Goal: Task Accomplishment & Management: Manage account settings

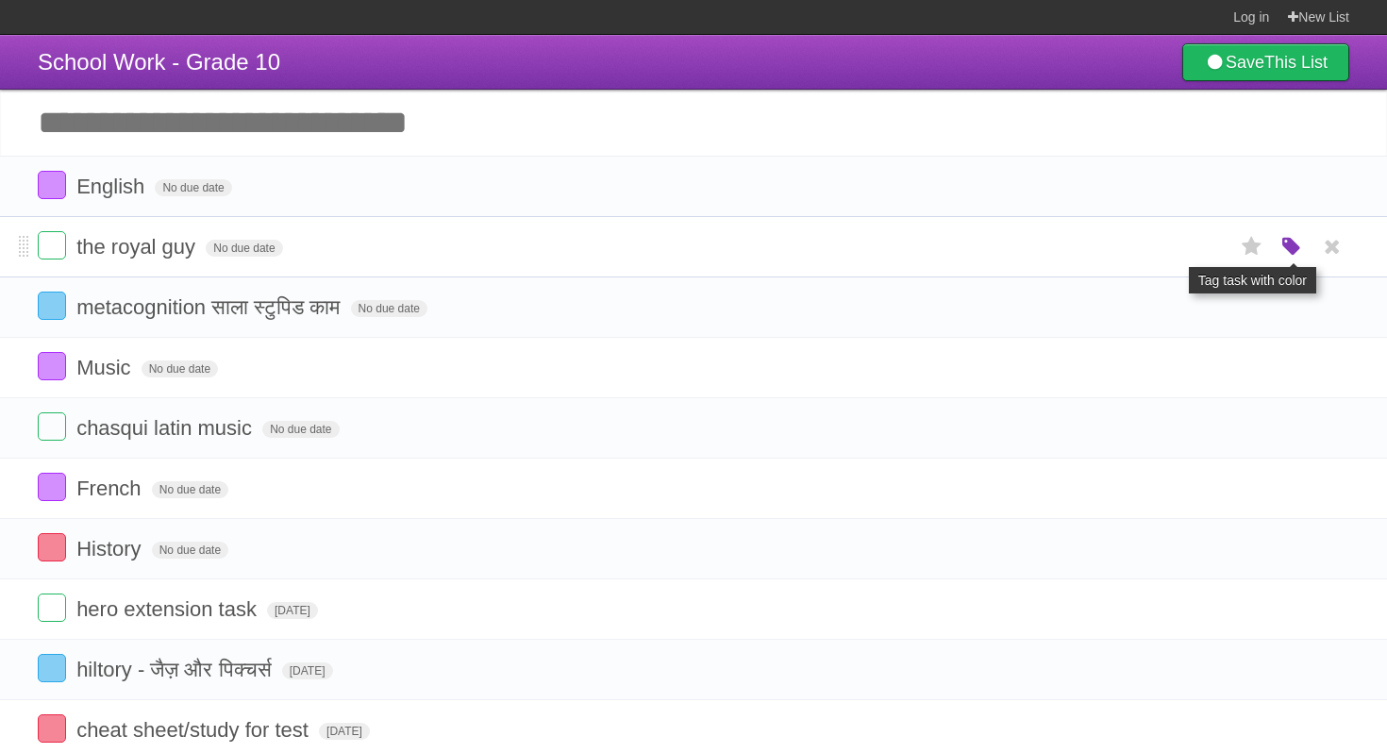
click at [1286, 252] on icon "button" at bounding box center [1292, 247] width 26 height 25
click at [1109, 255] on label "Red" at bounding box center [1108, 246] width 21 height 21
click at [250, 254] on span "No due date" at bounding box center [244, 248] width 76 height 17
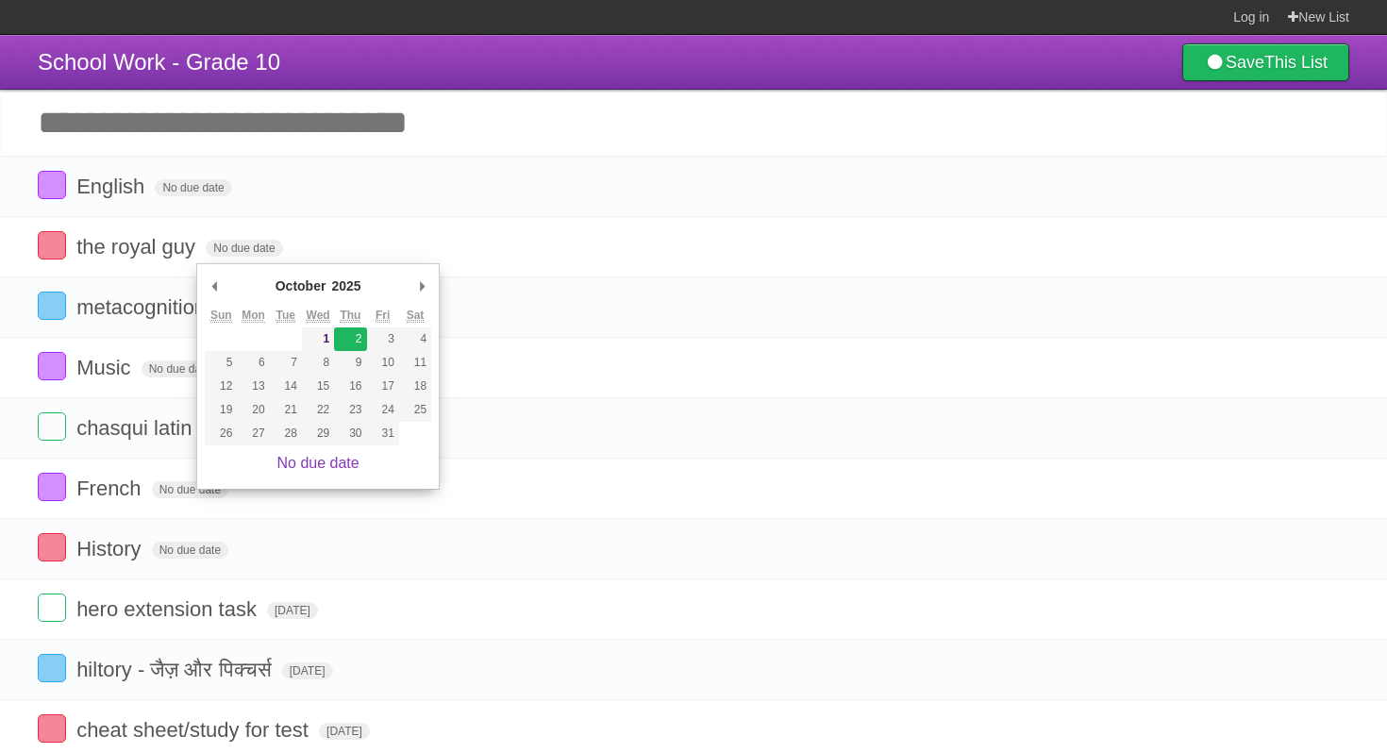
type span "[DATE]"
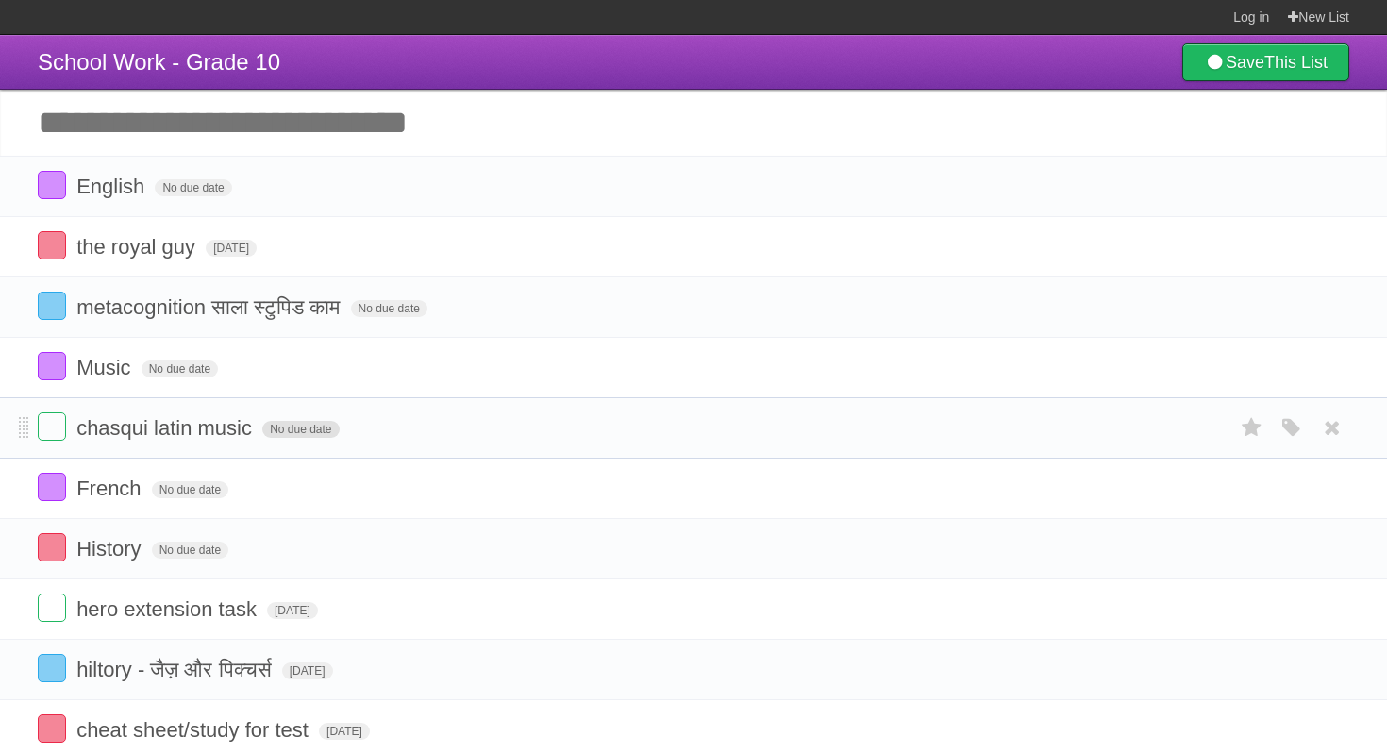
click at [277, 433] on span "No due date" at bounding box center [300, 429] width 76 height 17
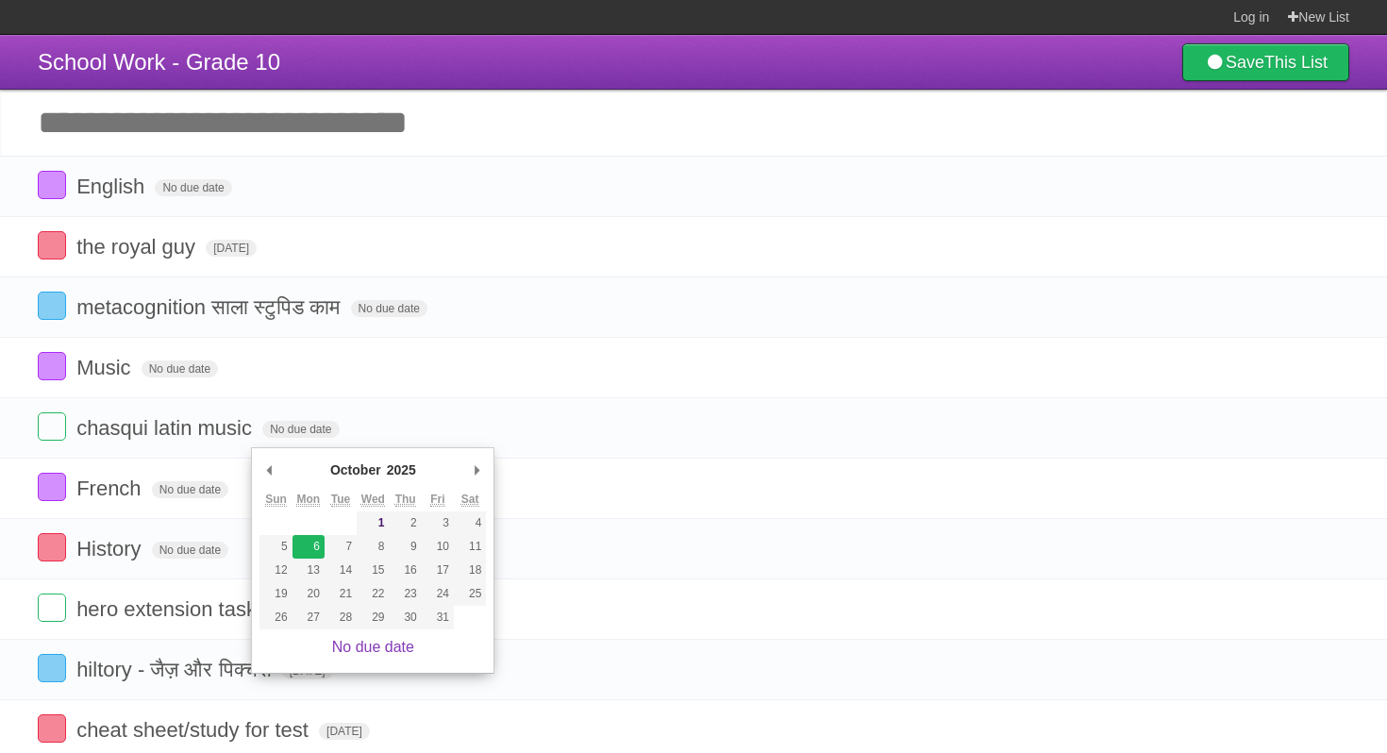
type span "[DATE]"
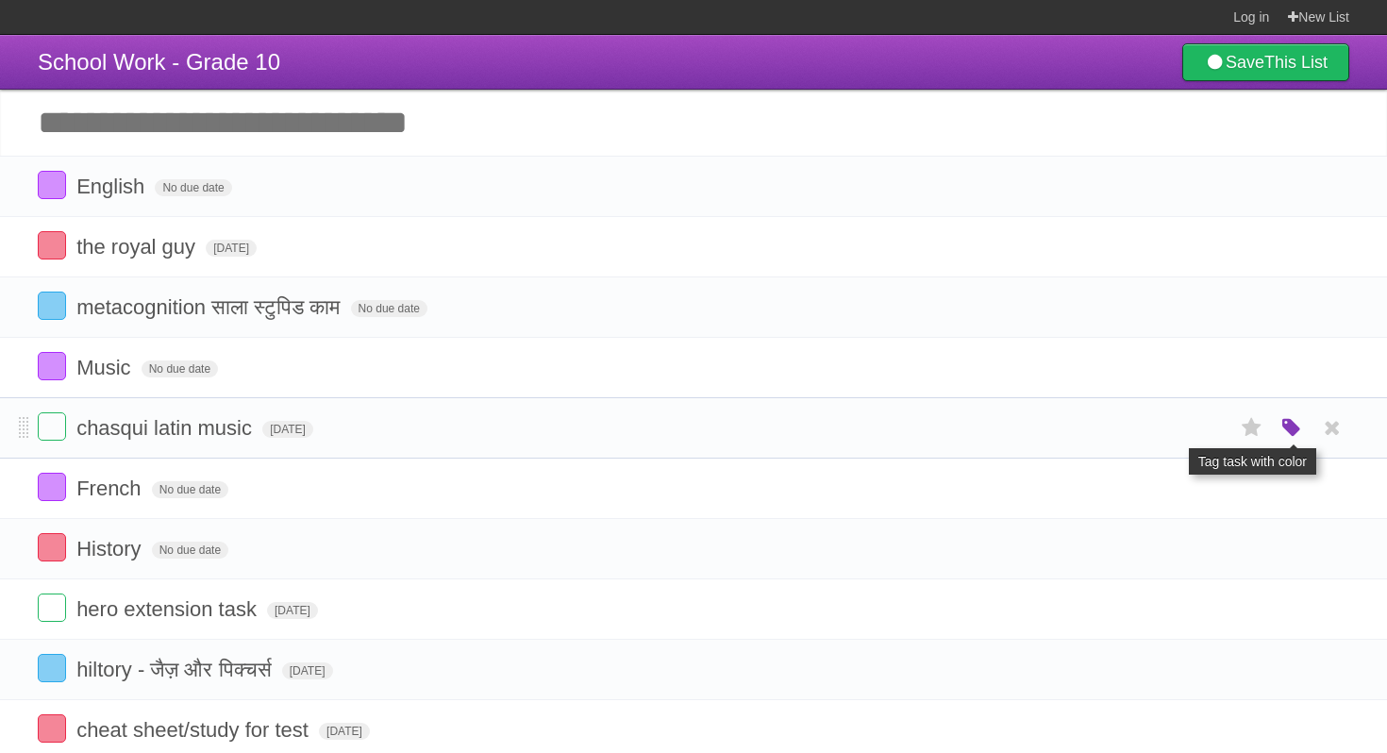
click at [1301, 441] on icon "button" at bounding box center [1292, 428] width 26 height 25
click at [1215, 438] on label "Orange" at bounding box center [1210, 427] width 21 height 21
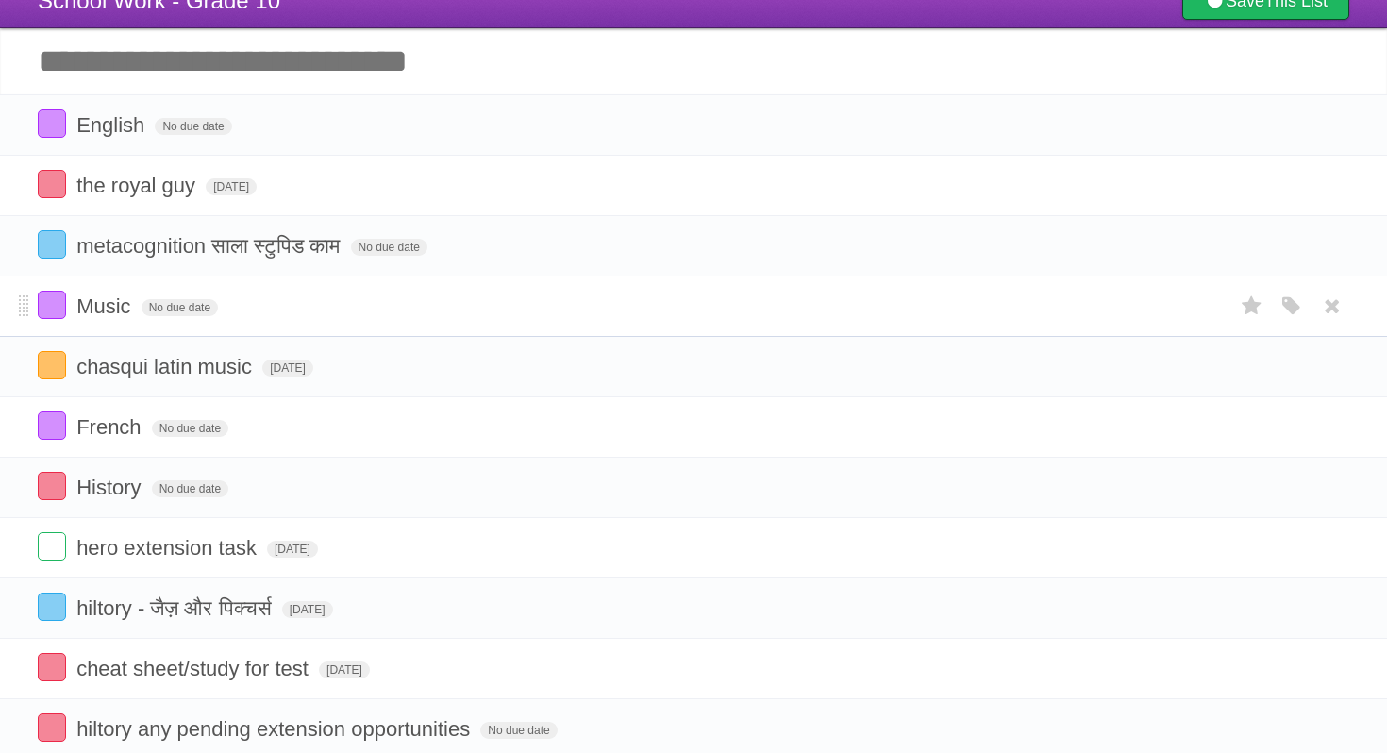
scroll to position [63, 0]
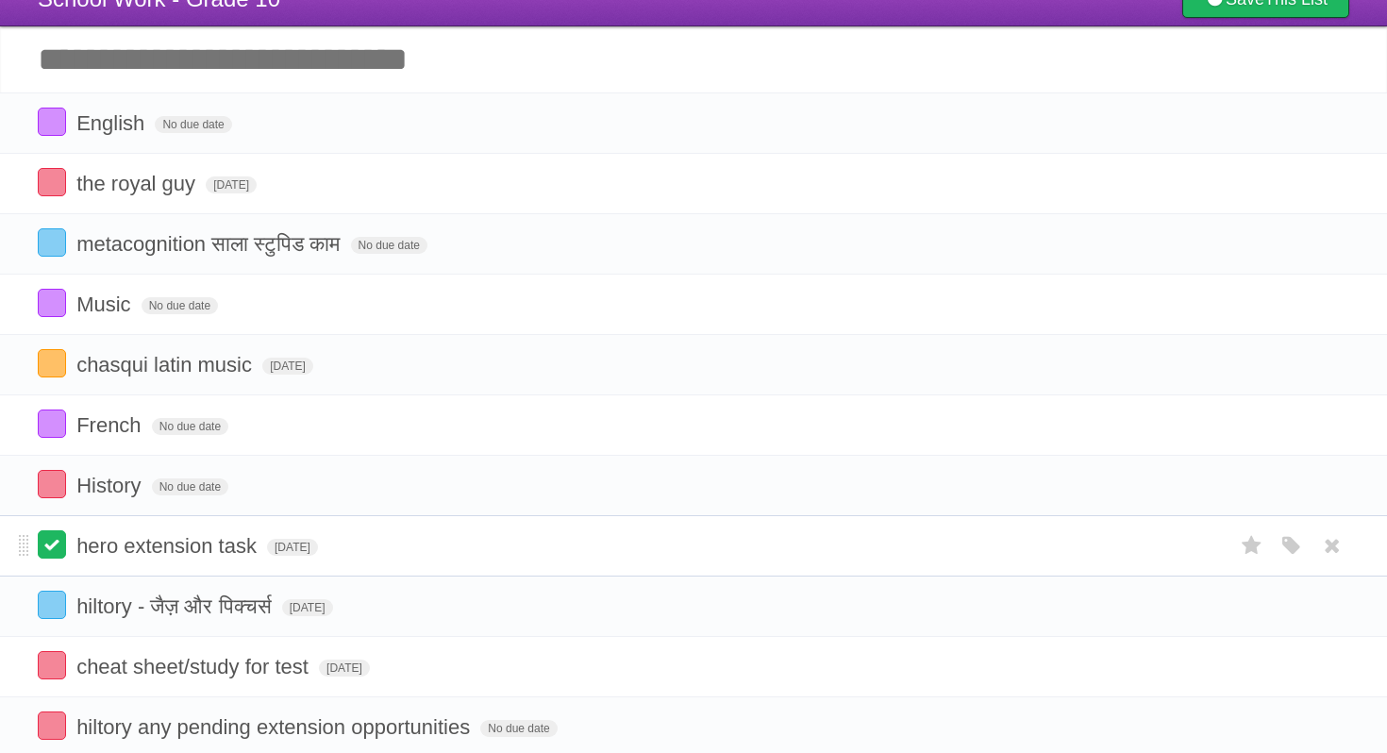
click at [65, 556] on label at bounding box center [52, 544] width 28 height 28
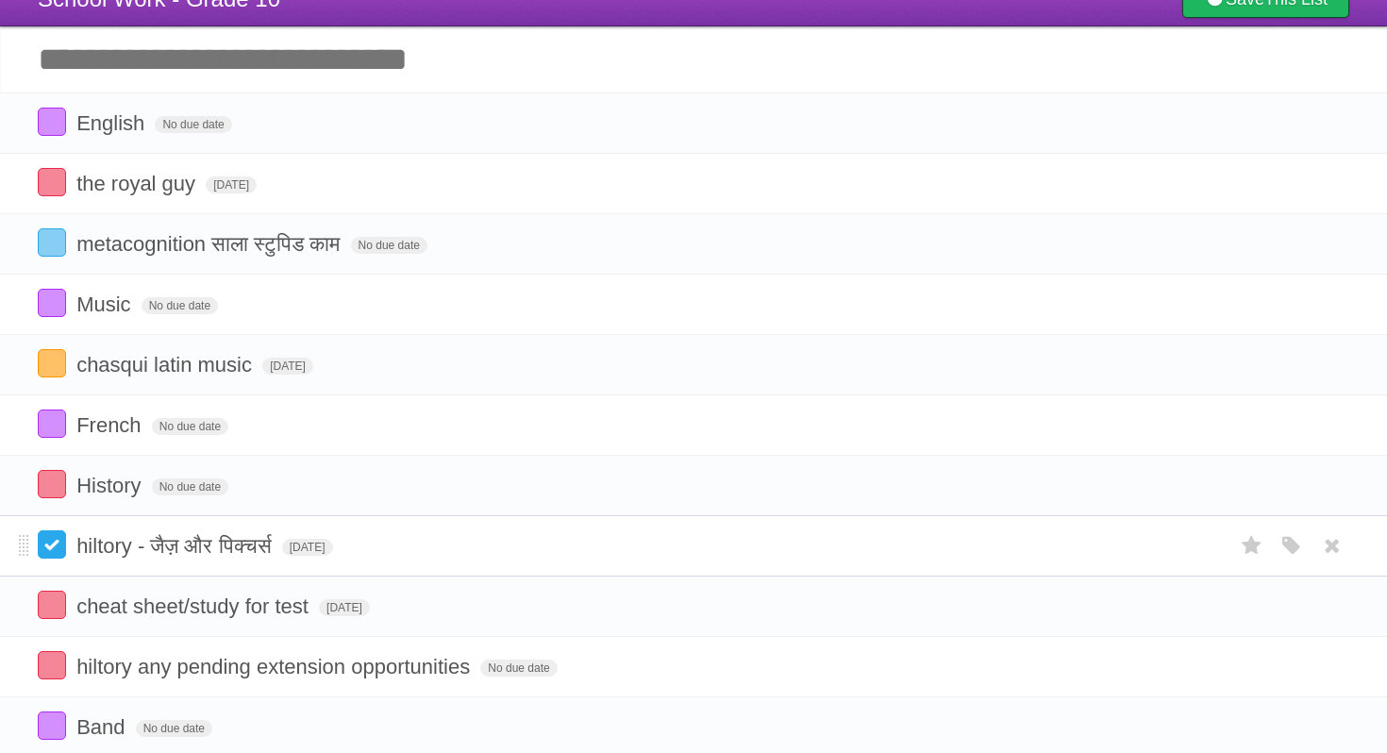
click at [58, 550] on label at bounding box center [52, 544] width 28 height 28
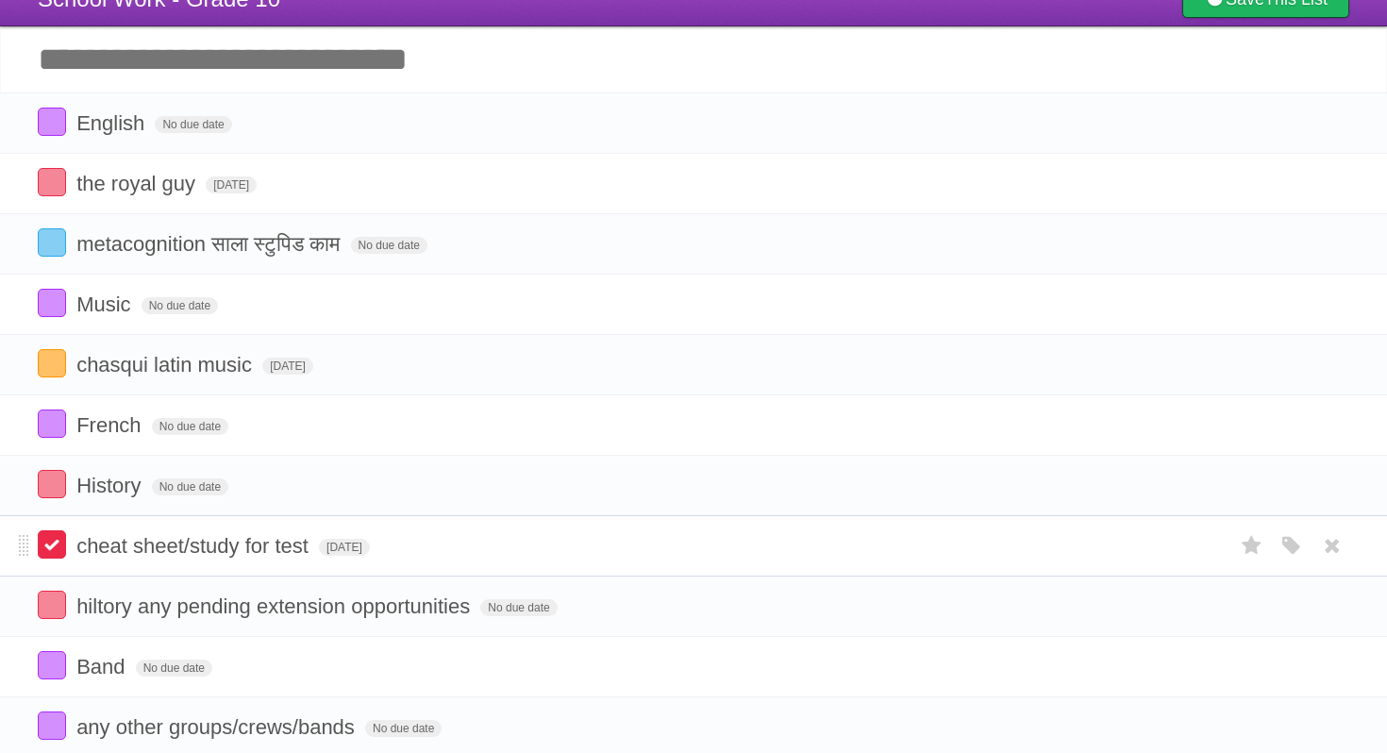
click at [57, 550] on label at bounding box center [52, 544] width 28 height 28
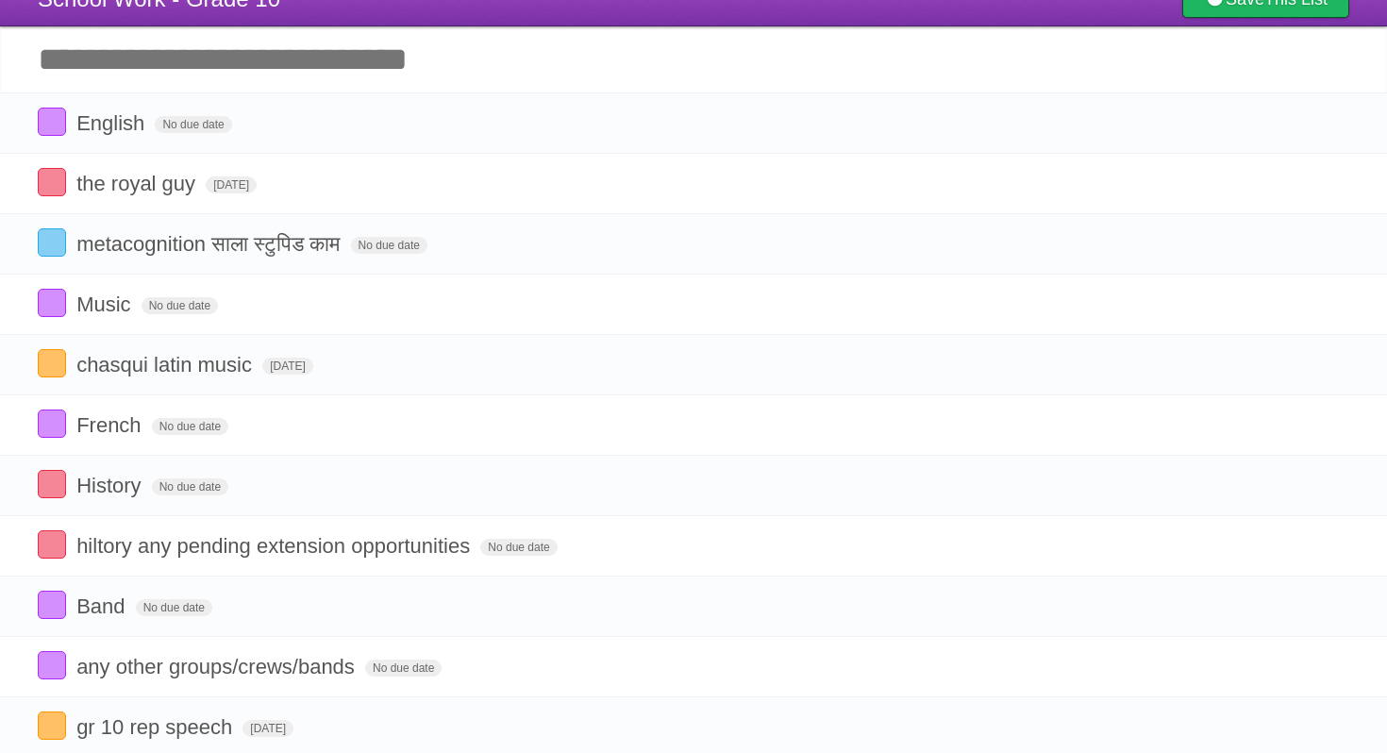
click at [57, 550] on label at bounding box center [52, 544] width 28 height 28
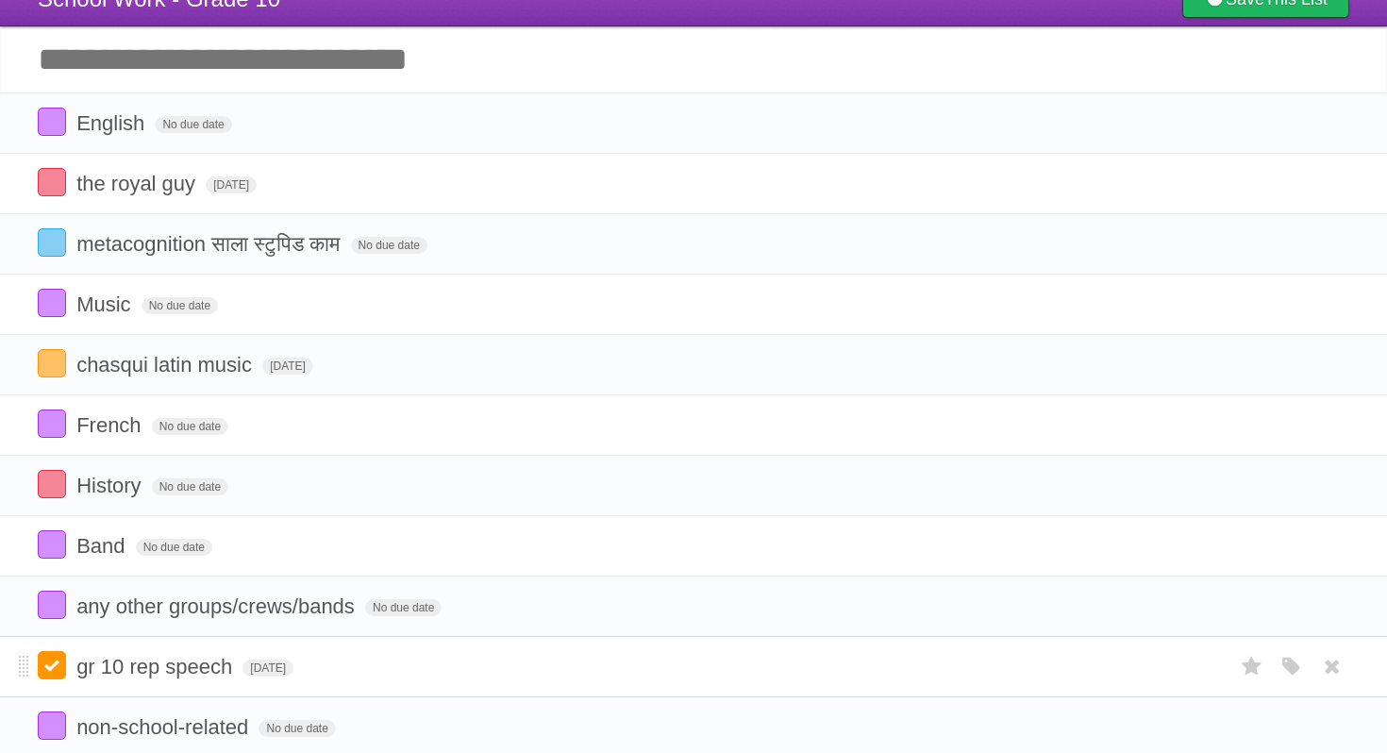
click at [57, 674] on label at bounding box center [52, 665] width 28 height 28
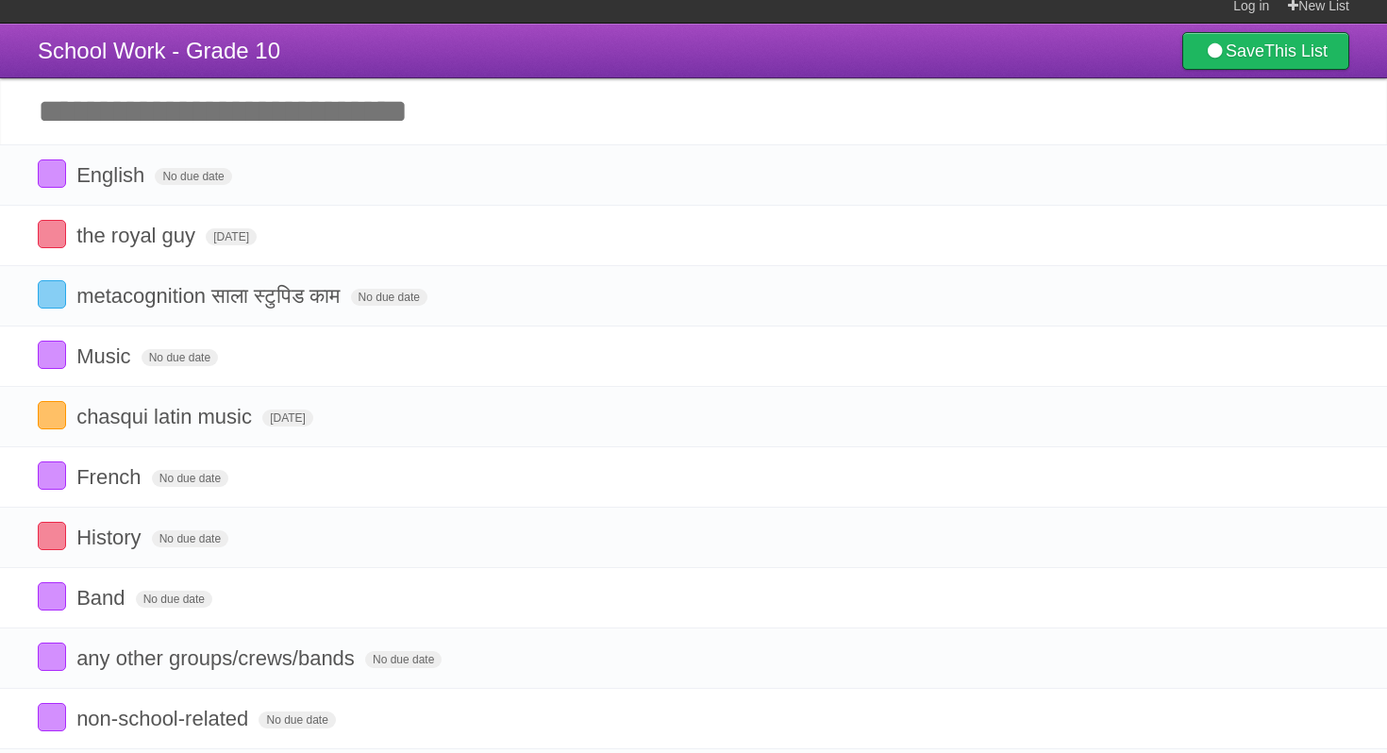
scroll to position [0, 0]
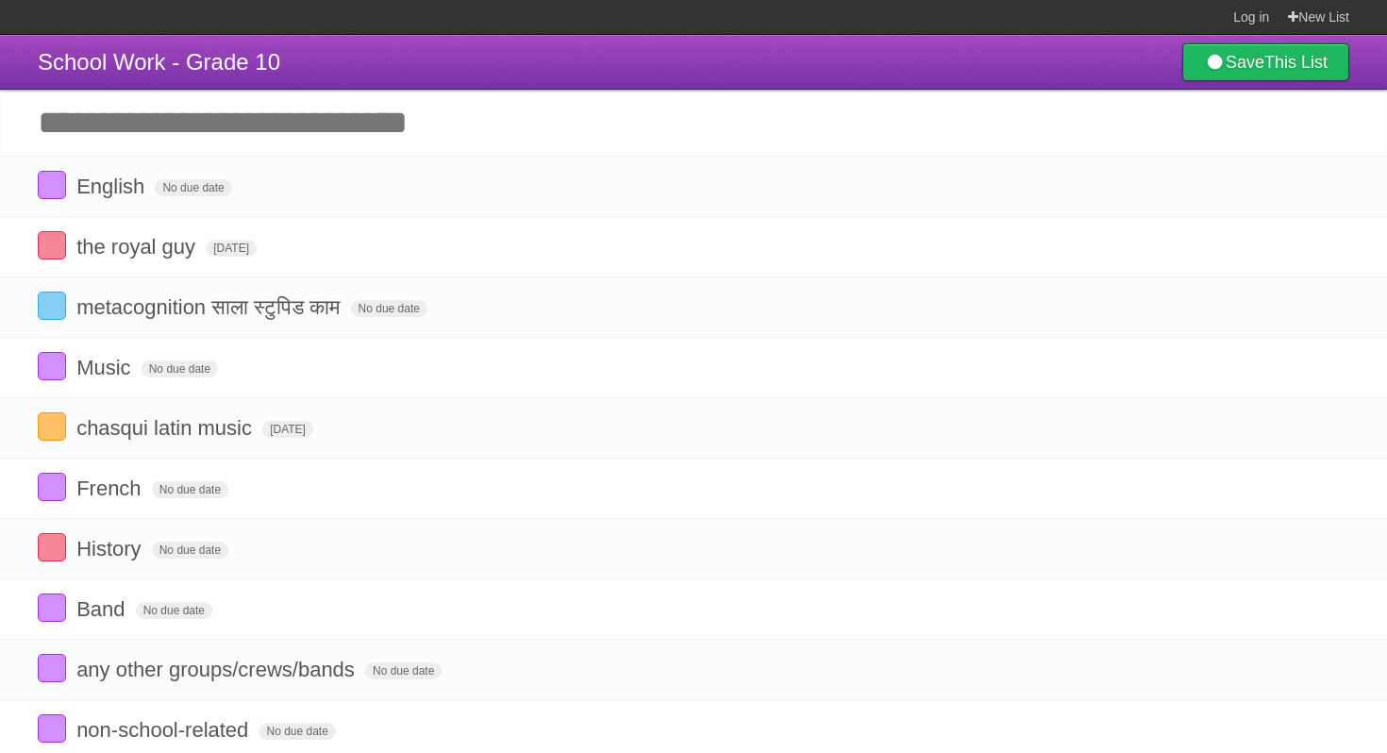
click at [194, 142] on input "Add another task" at bounding box center [693, 123] width 1387 height 66
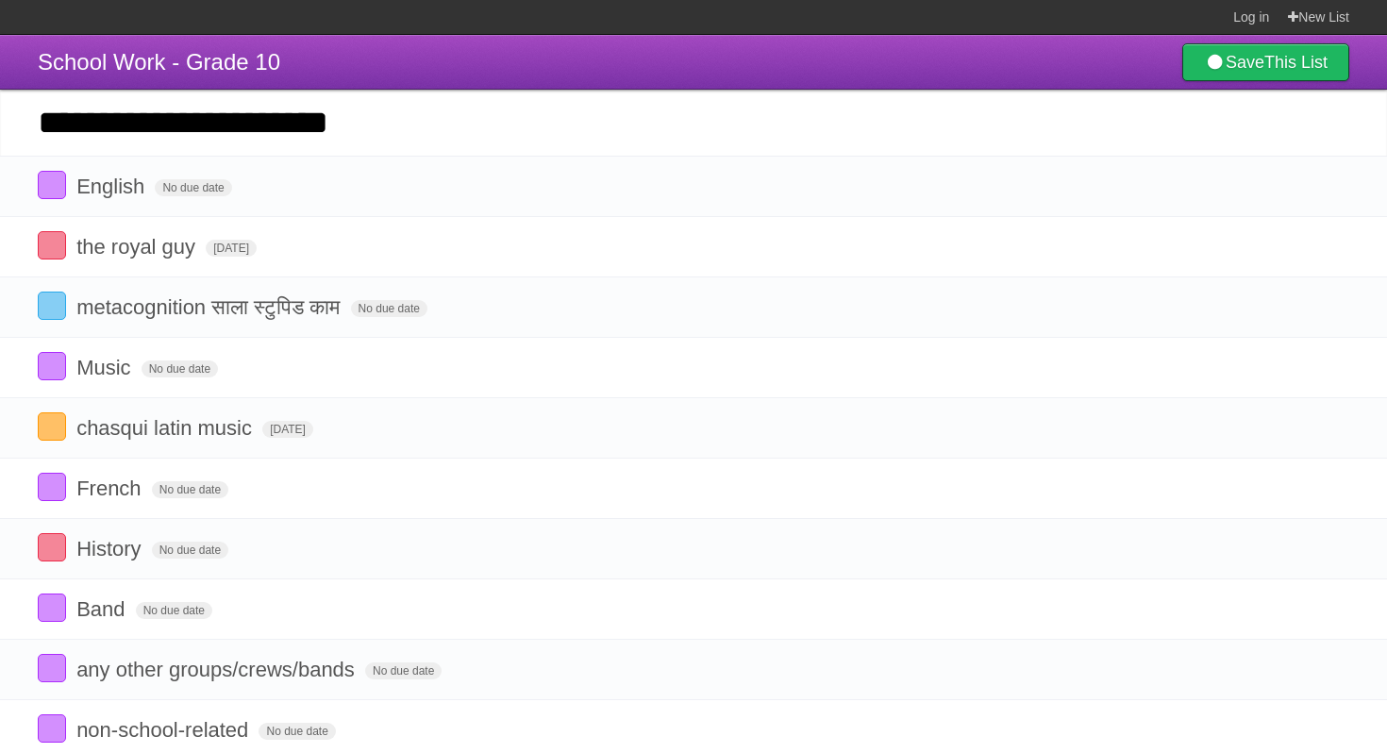
type input "**********"
click input "*********" at bounding box center [0, 0] width 0 height 0
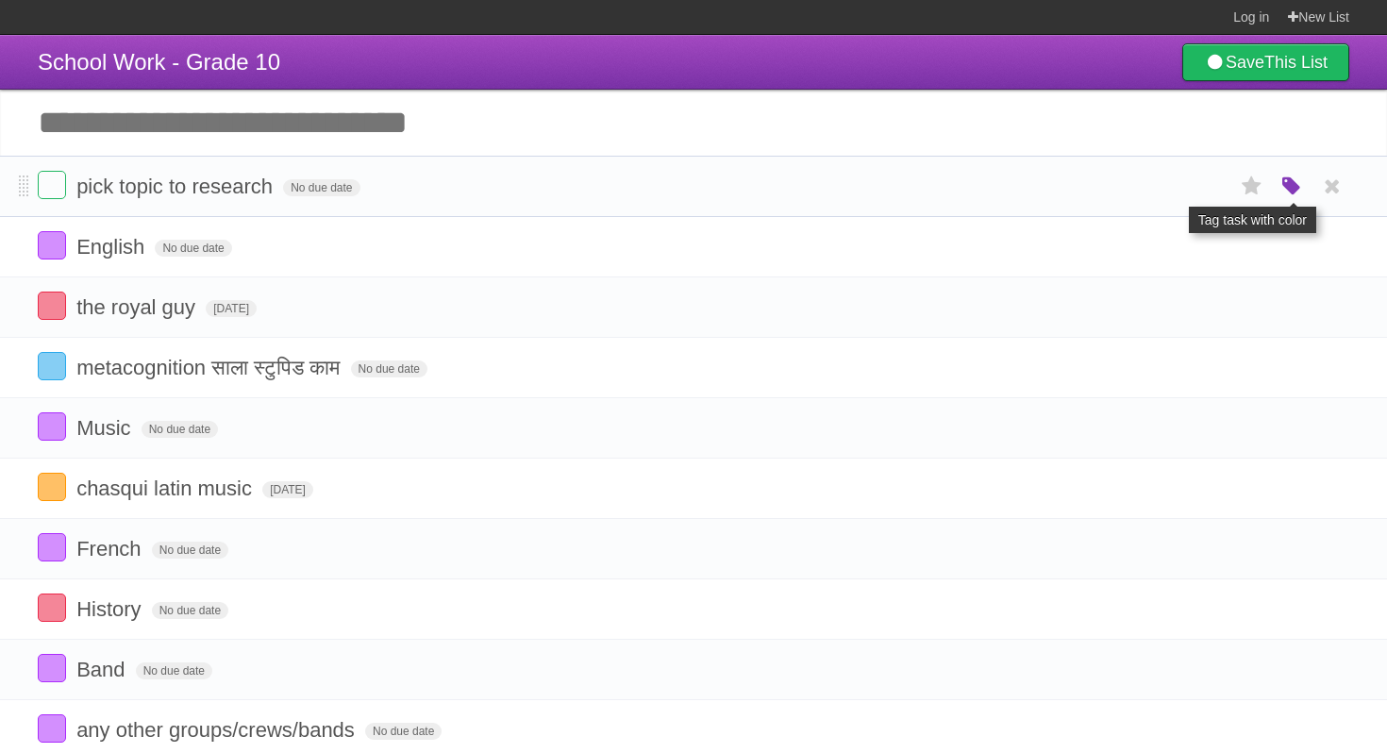
click at [1295, 190] on icon "button" at bounding box center [1292, 187] width 26 height 25
click at [1205, 194] on label "Orange" at bounding box center [1210, 186] width 21 height 21
click at [319, 191] on span "No due date" at bounding box center [321, 187] width 76 height 17
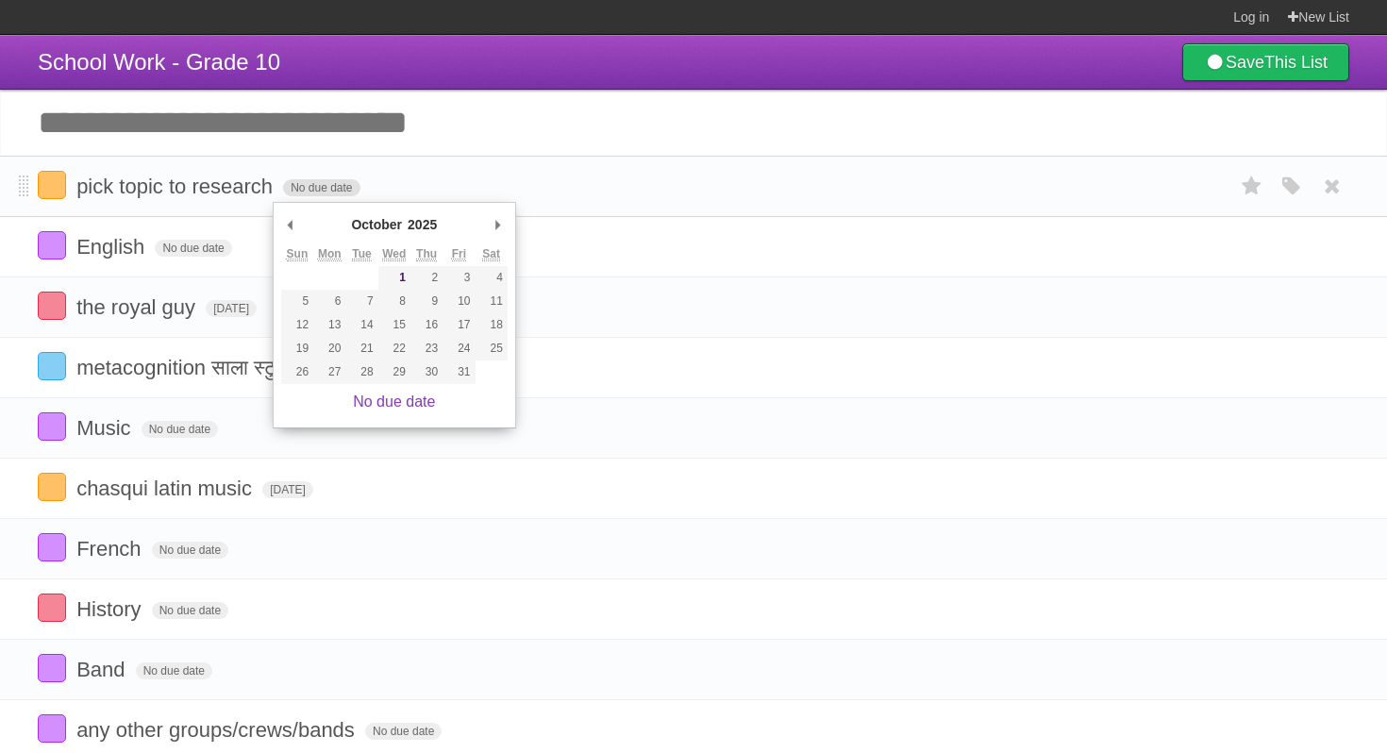
click at [326, 195] on span "No due date" at bounding box center [321, 187] width 76 height 17
type span "[DATE]"
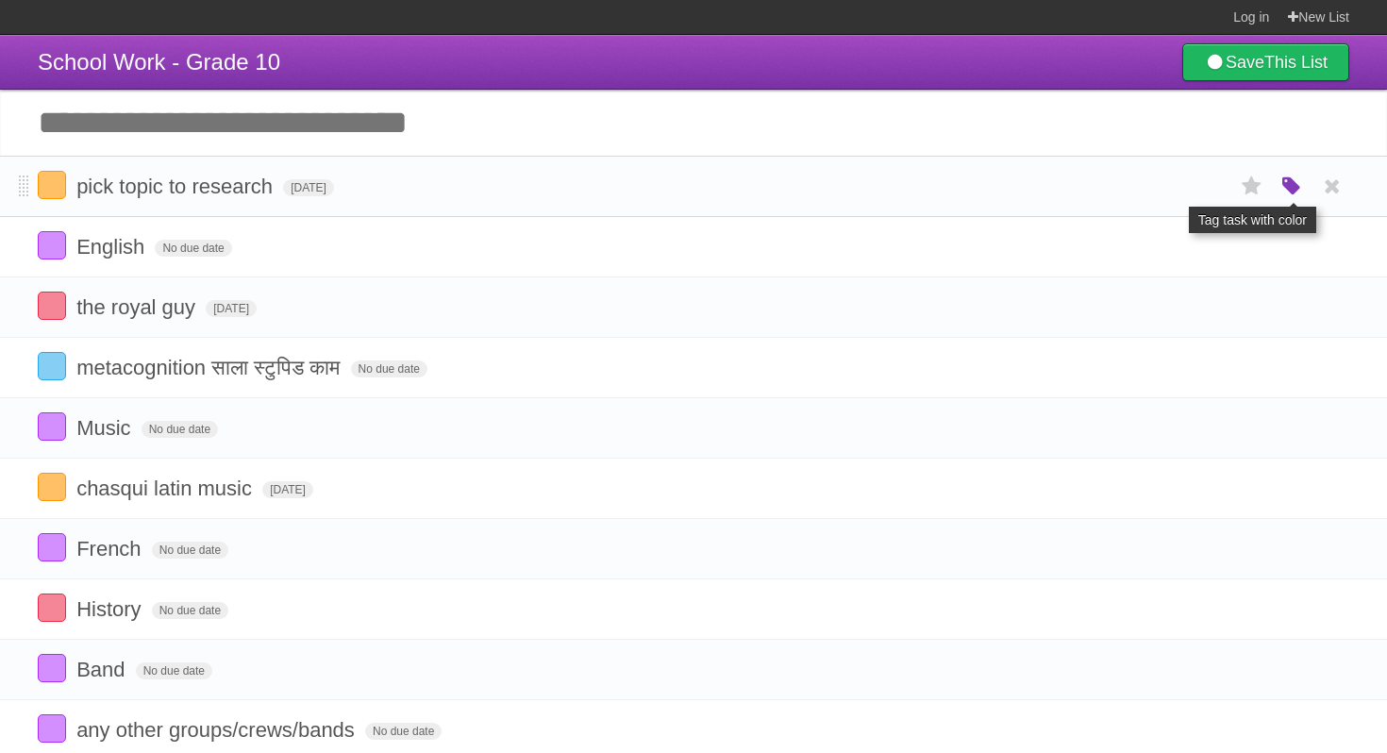
click at [1292, 193] on icon "button" at bounding box center [1292, 187] width 26 height 25
click at [1107, 193] on label "Red" at bounding box center [1108, 186] width 21 height 21
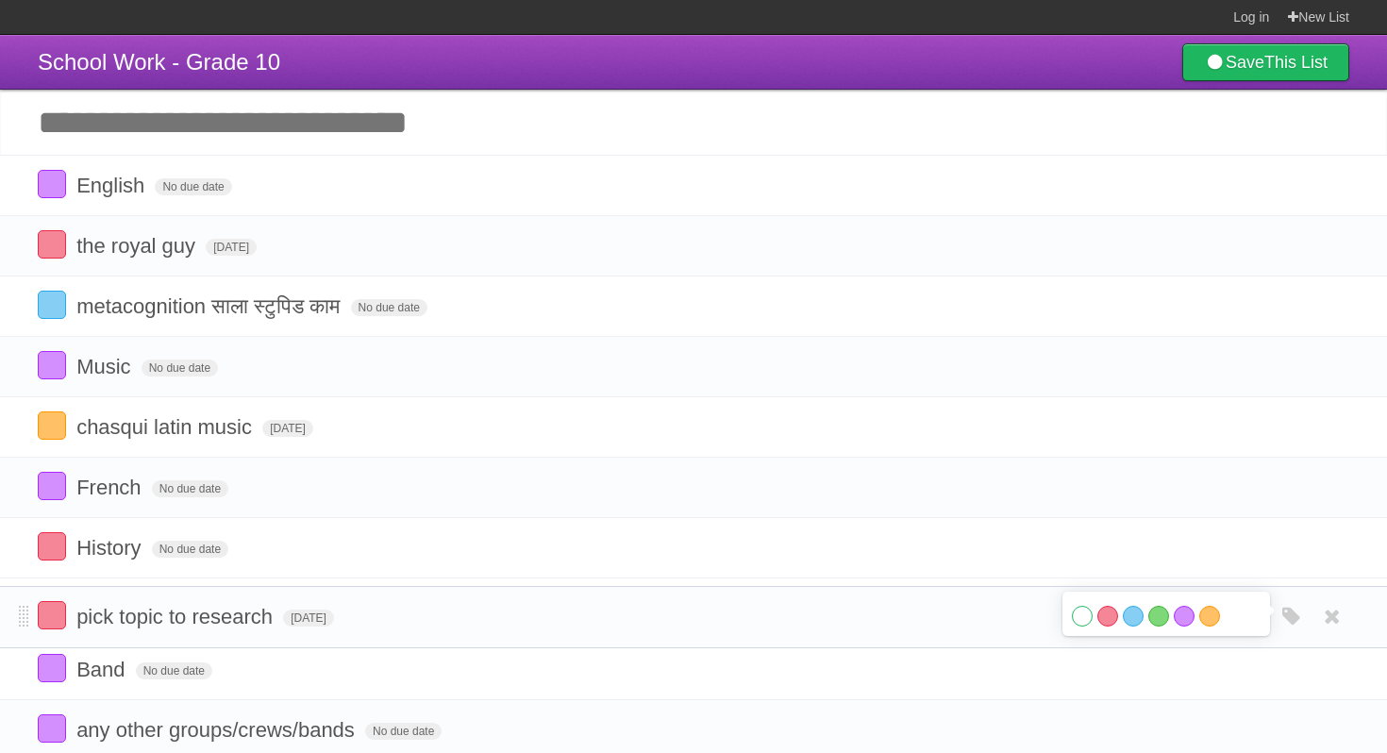
drag, startPoint x: 25, startPoint y: 191, endPoint x: 11, endPoint y: 617, distance: 426.9
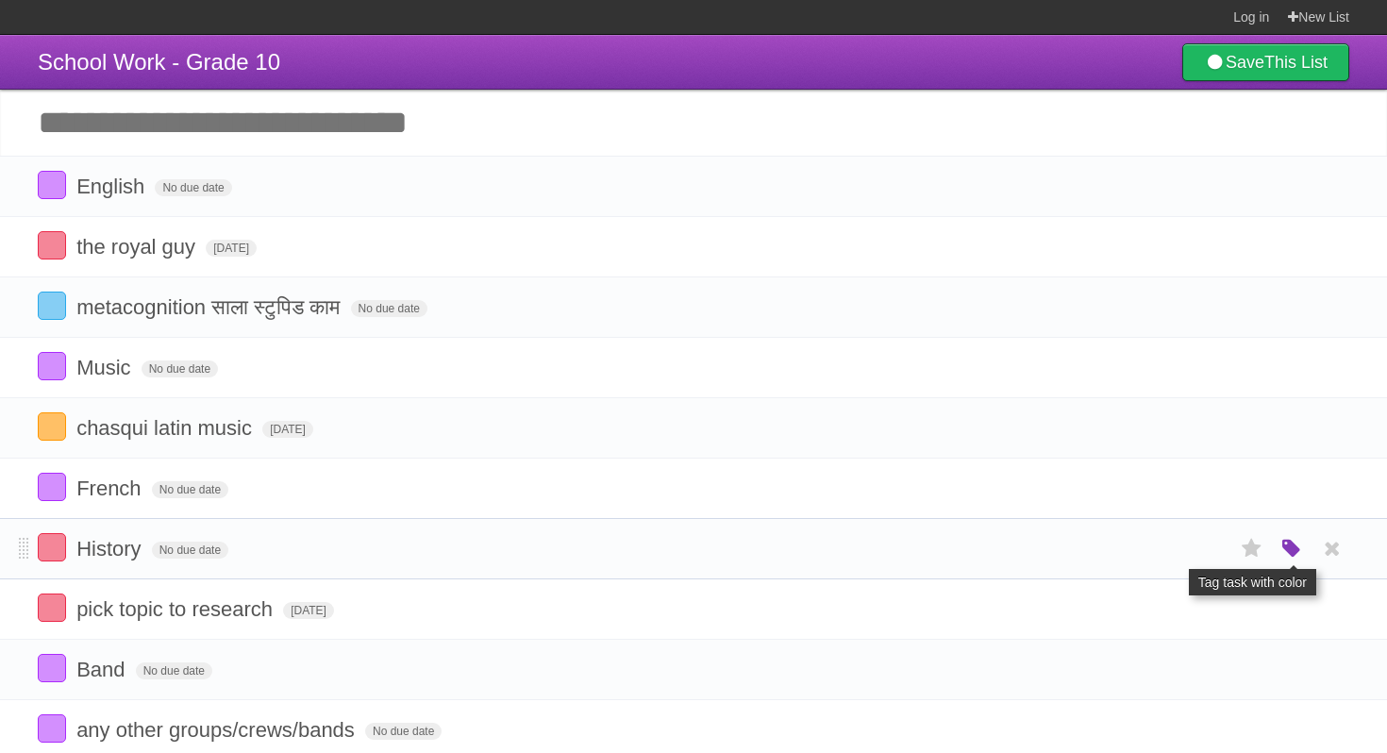
click at [1293, 556] on icon "button" at bounding box center [1292, 549] width 26 height 25
click at [1183, 559] on label "Purple" at bounding box center [1184, 548] width 21 height 21
click at [519, 115] on input "Add another task" at bounding box center [693, 123] width 1387 height 66
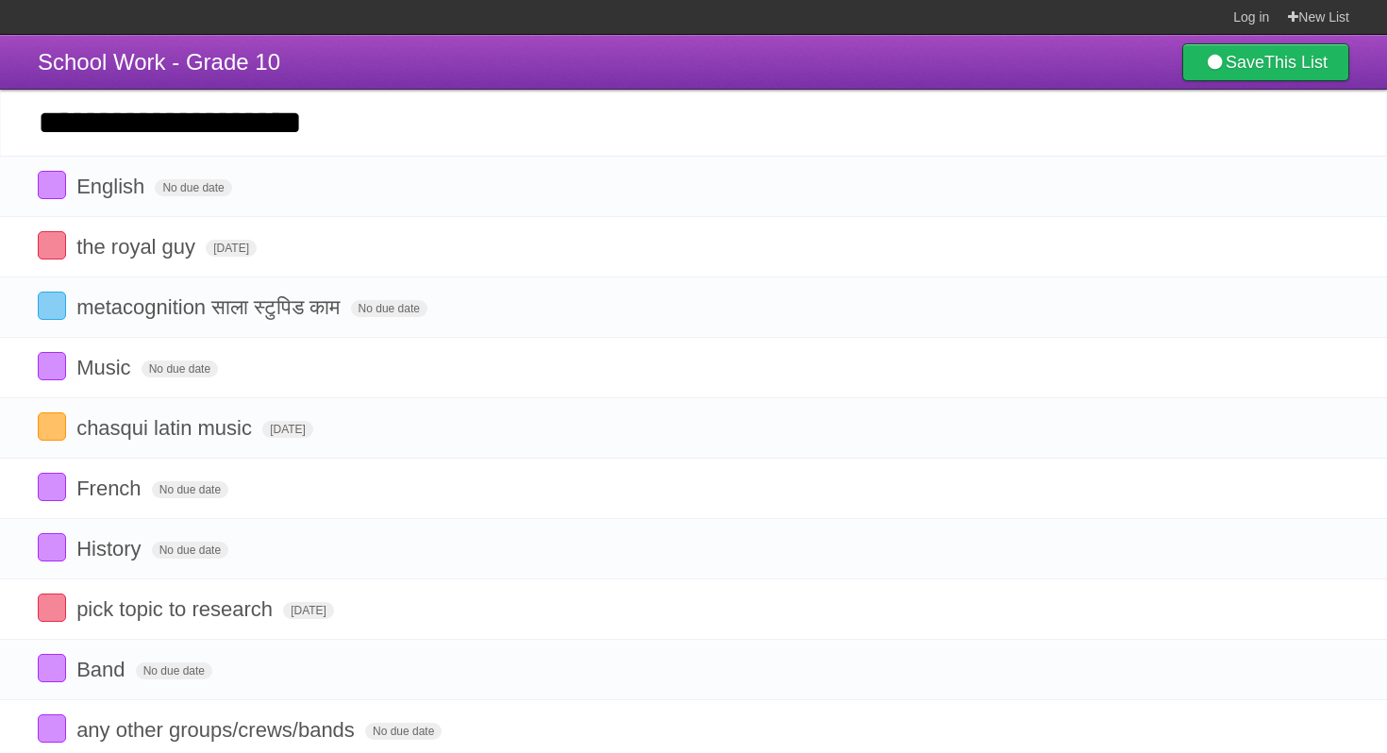
type input "**********"
click input "*********" at bounding box center [0, 0] width 0 height 0
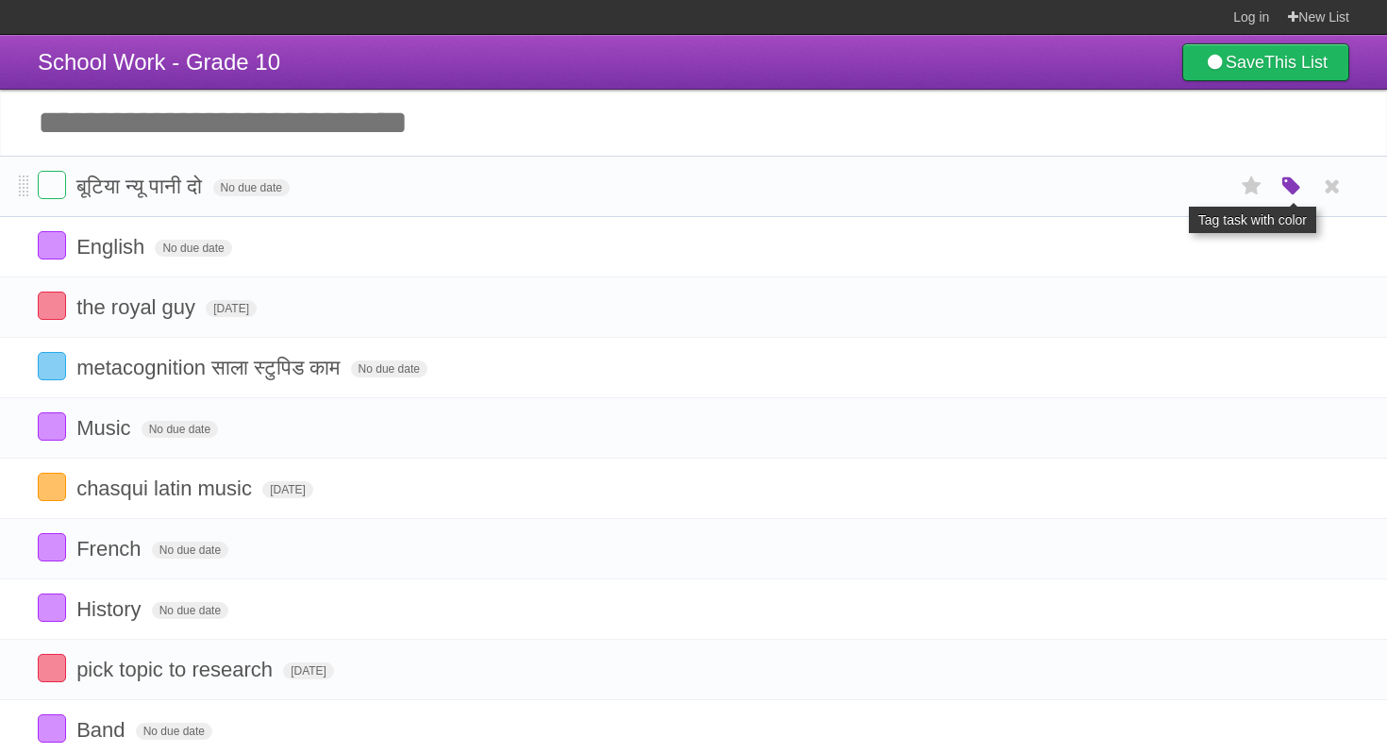
click at [1295, 193] on icon "button" at bounding box center [1292, 187] width 26 height 25
click at [1156, 192] on label "Green" at bounding box center [1159, 186] width 21 height 21
click at [277, 196] on span "No due date" at bounding box center [251, 187] width 76 height 17
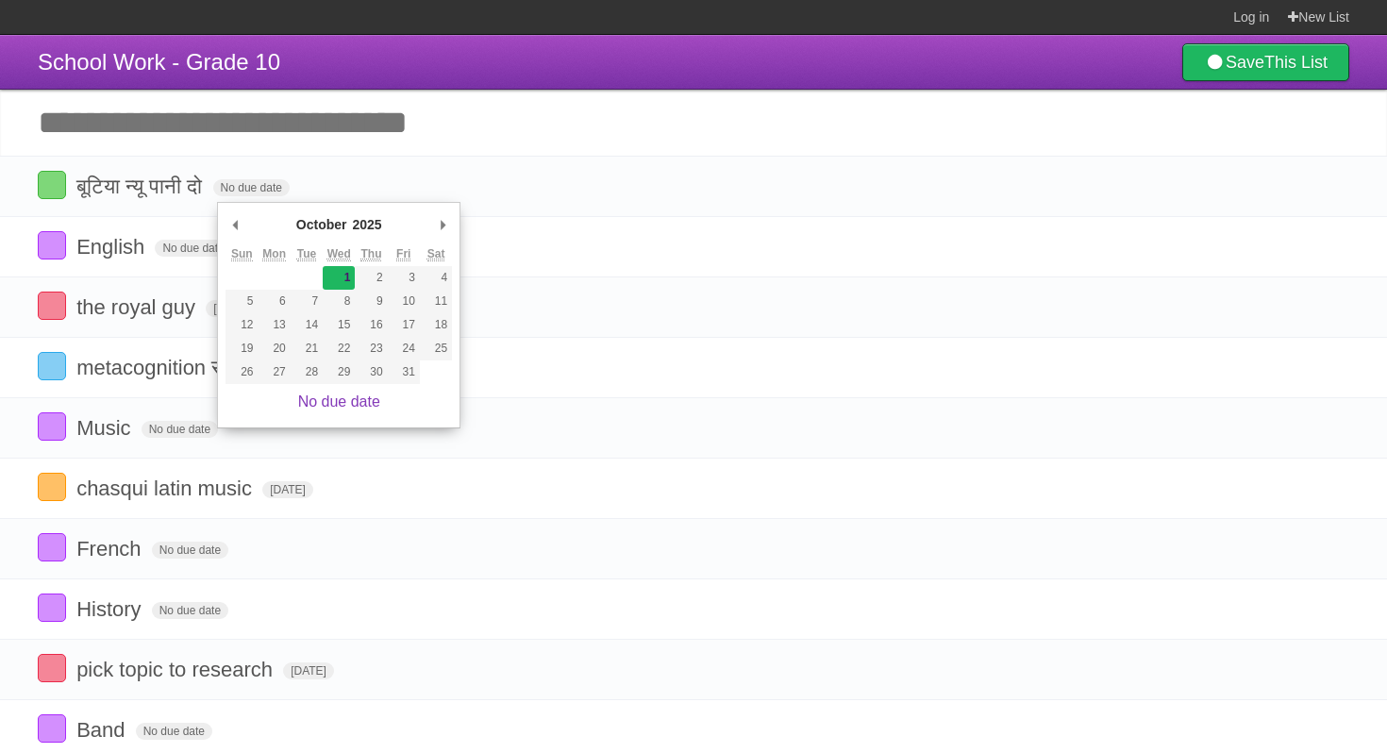
type span "[DATE]"
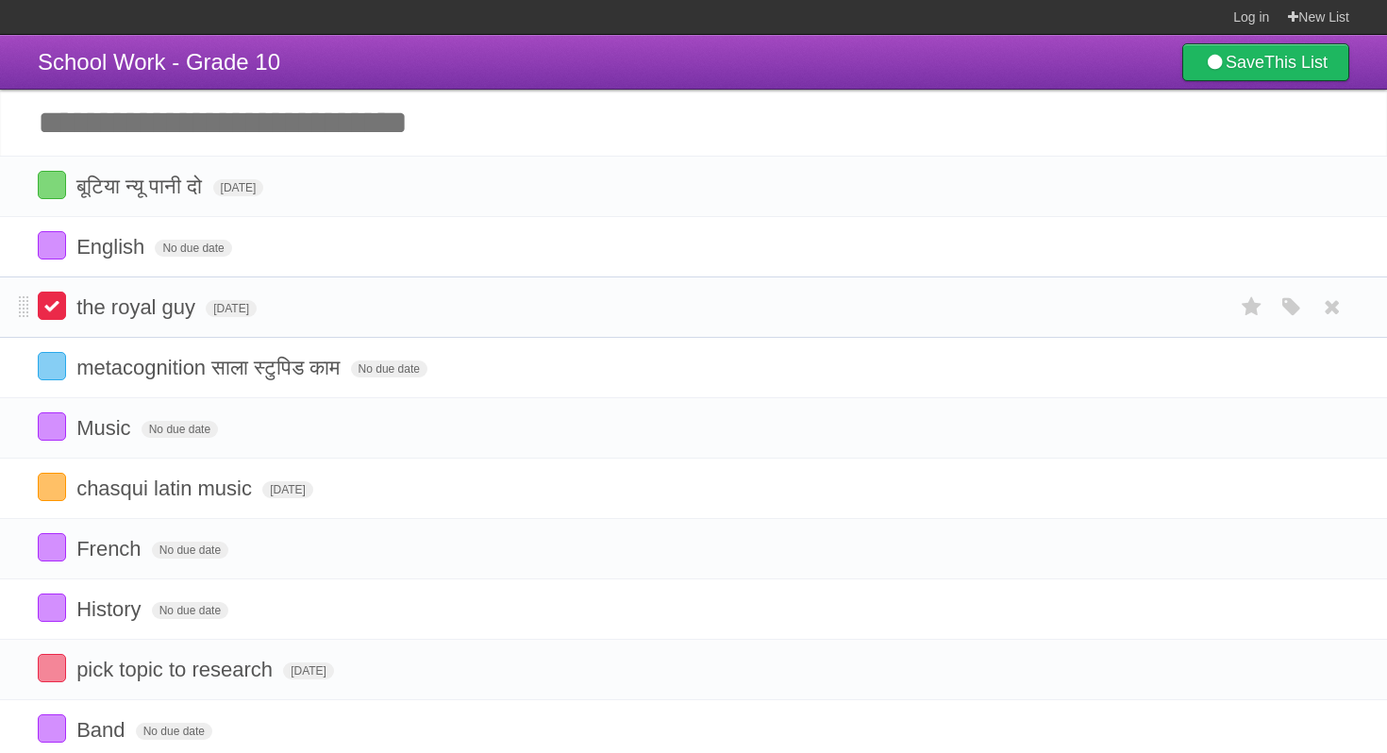
click at [59, 306] on label at bounding box center [52, 306] width 28 height 28
